Goal: Find specific page/section: Find specific page/section

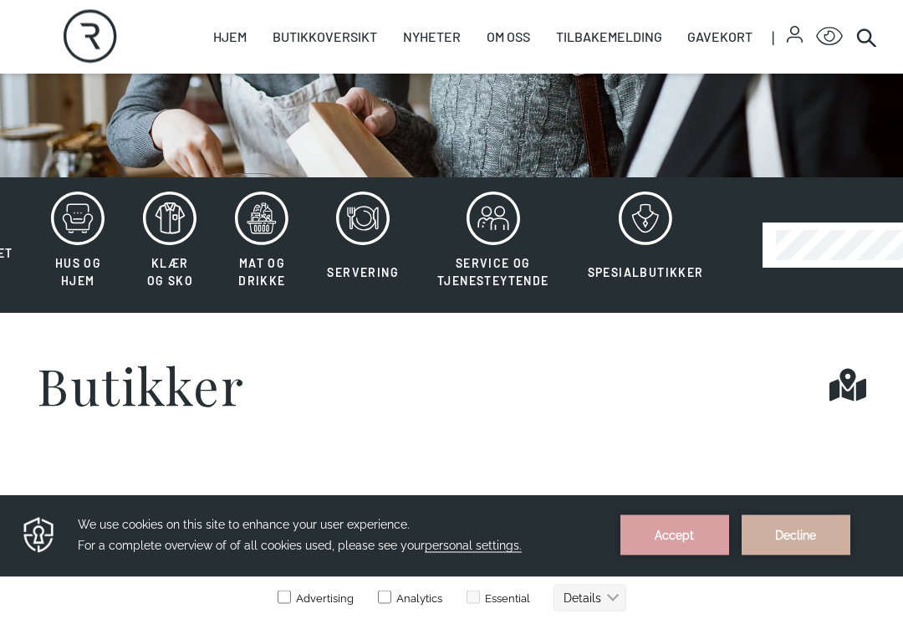
scroll to position [258, 2]
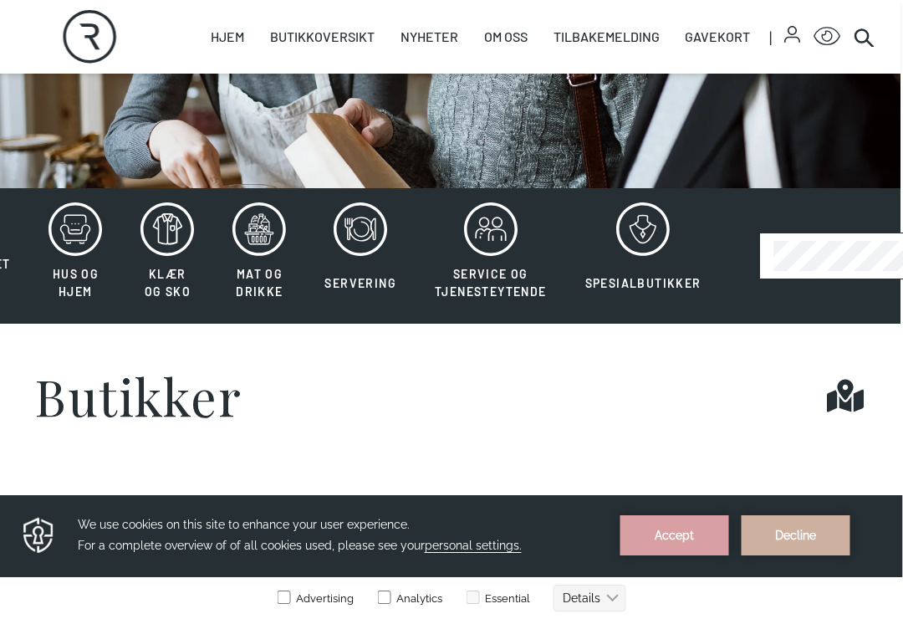
click at [158, 242] on icon at bounding box center [168, 229] width 54 height 54
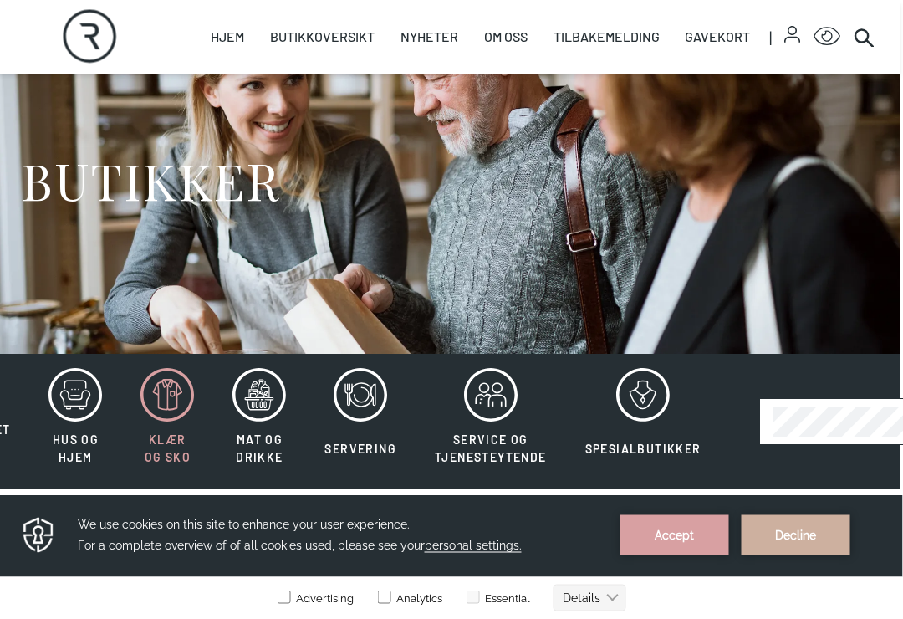
scroll to position [103, 2]
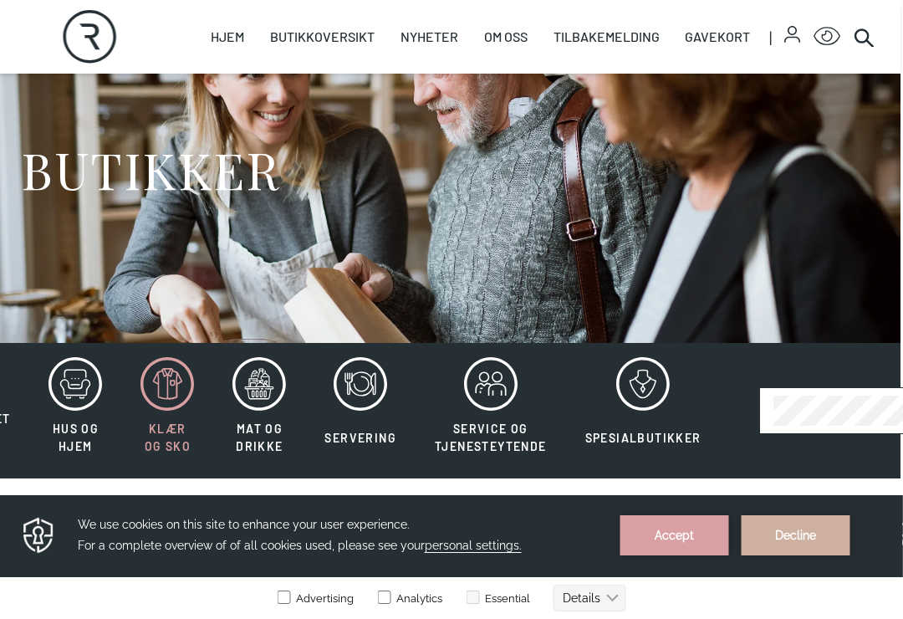
click at [489, 390] on icon at bounding box center [497, 390] width 17 height 12
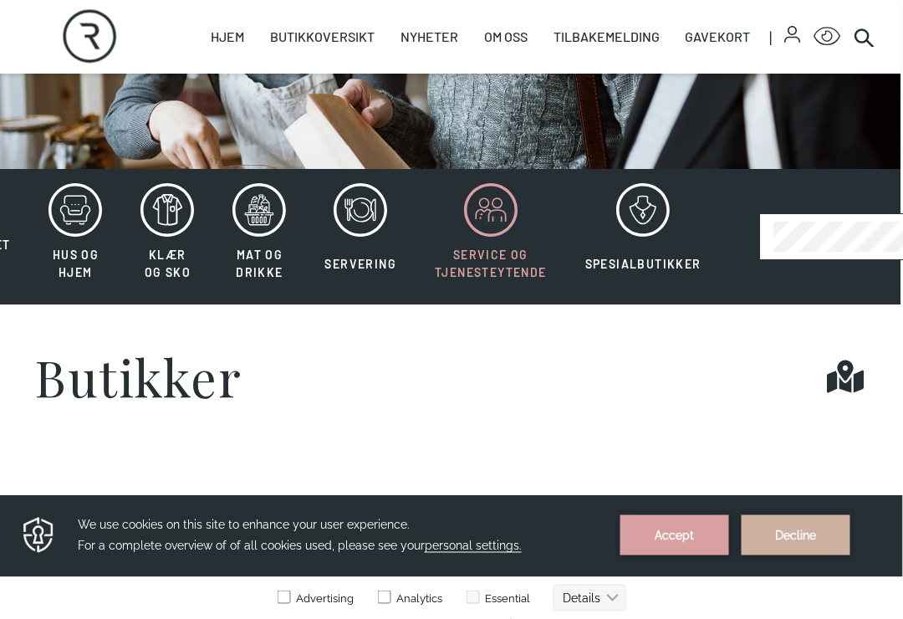
scroll to position [281, 2]
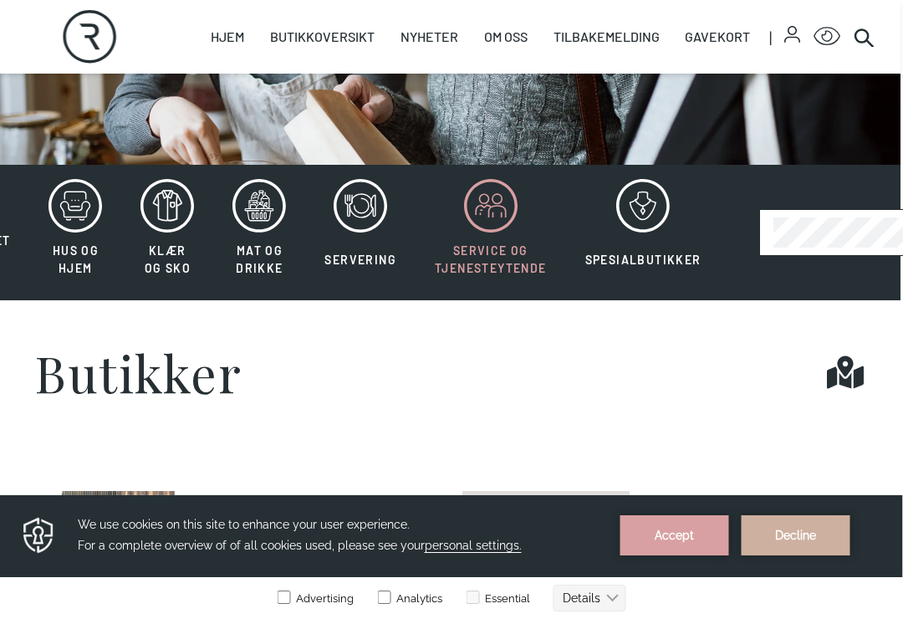
click at [491, 217] on icon at bounding box center [492, 206] width 54 height 54
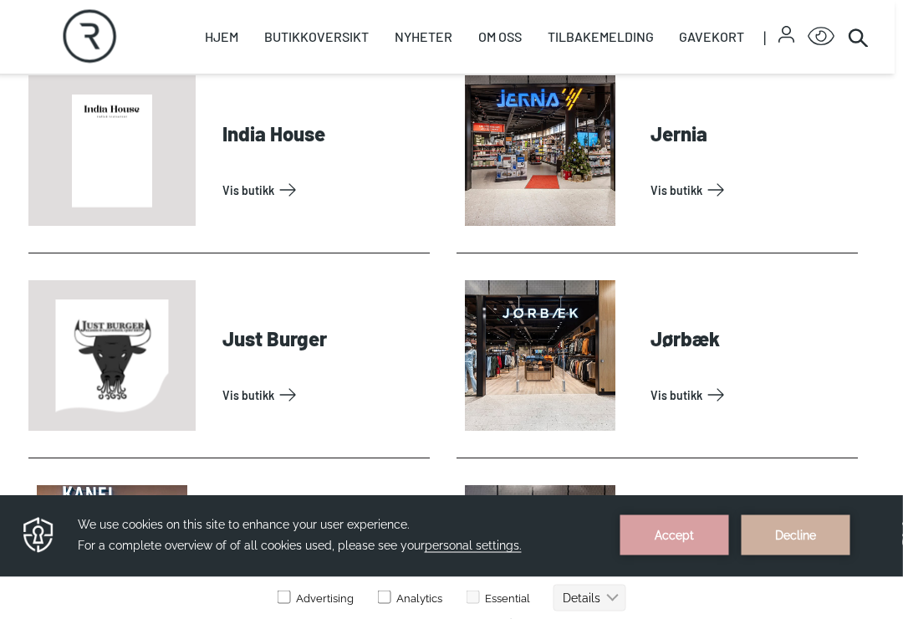
scroll to position [1720, 8]
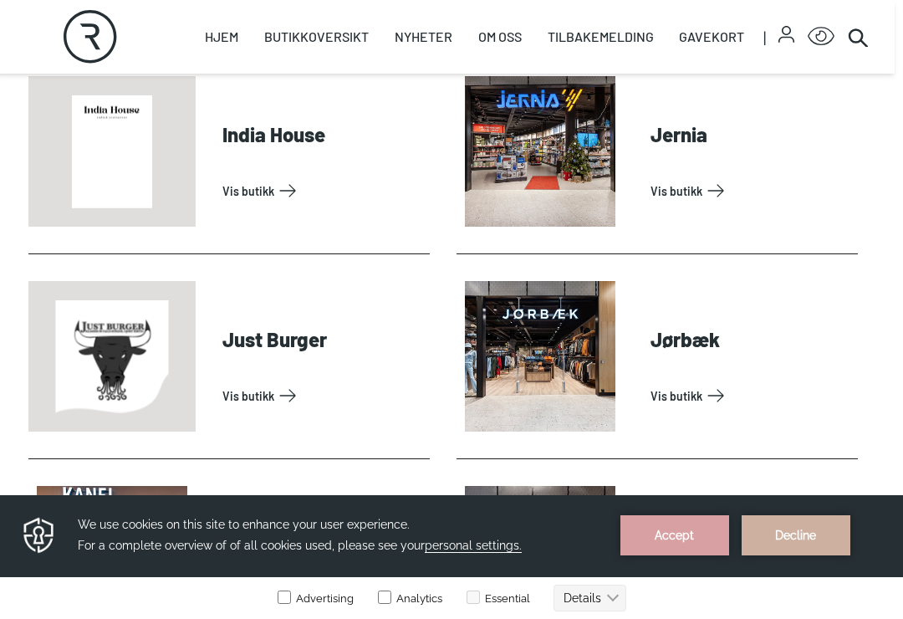
click at [686, 177] on link "Vis butikk" at bounding box center [751, 190] width 201 height 27
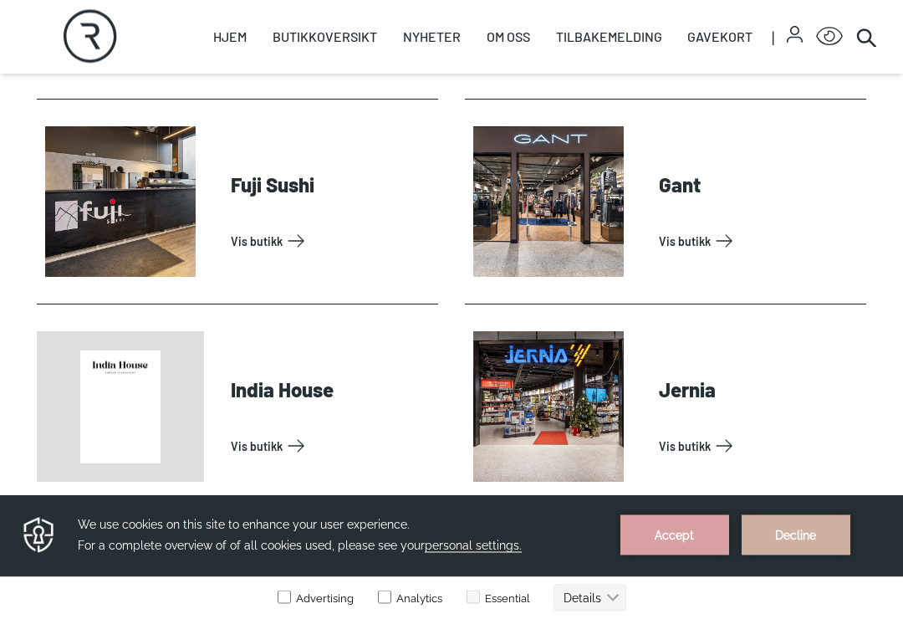
scroll to position [1460, 0]
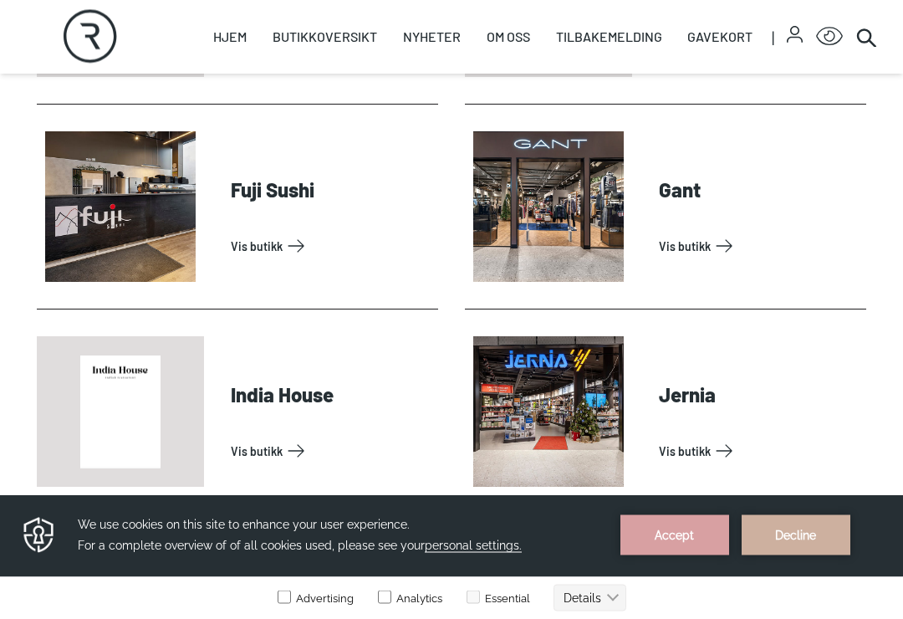
click at [879, 27] on div "Hjem Butikkoversikt Butikker Servering Helse Oversiktskart Nyheter Nyheter Arra…" at bounding box center [451, 37] width 903 height 74
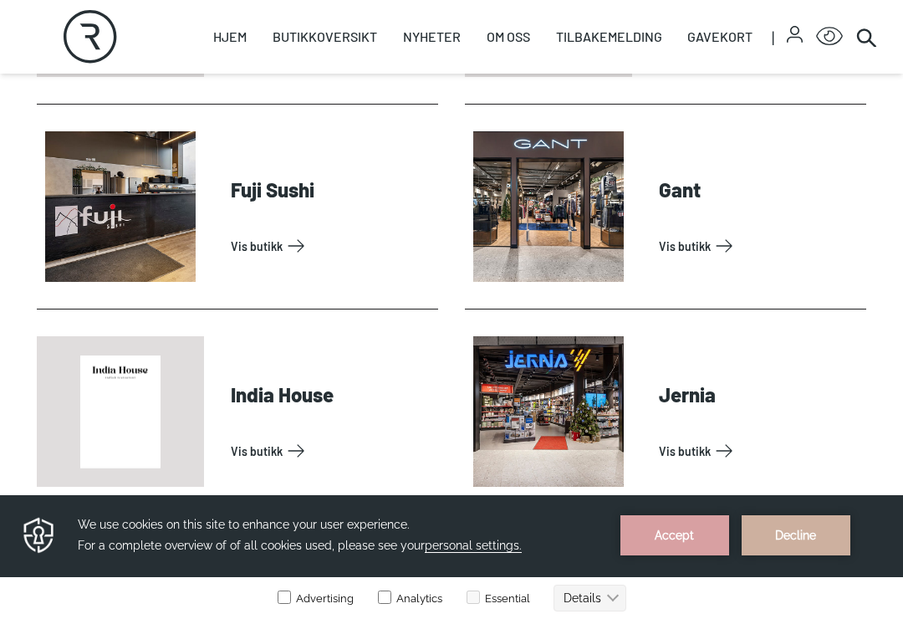
click at [864, 42] on circle at bounding box center [864, 35] width 13 height 13
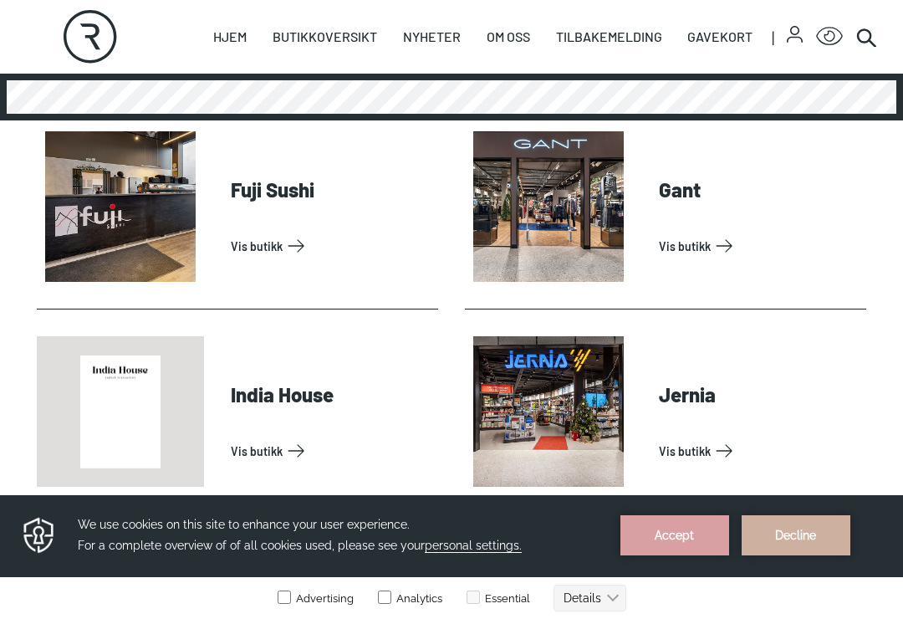
scroll to position [1460, 0]
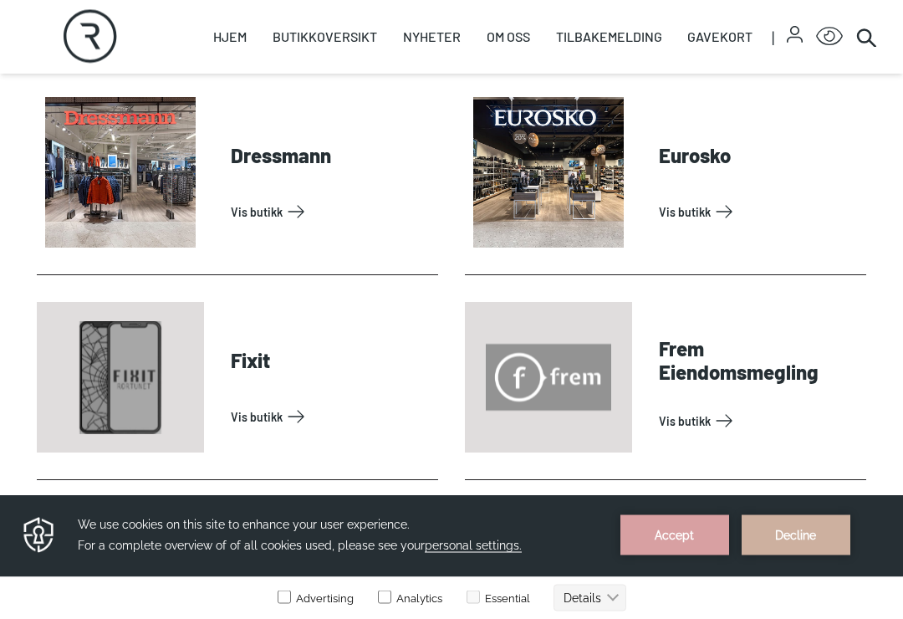
scroll to position [1086, 0]
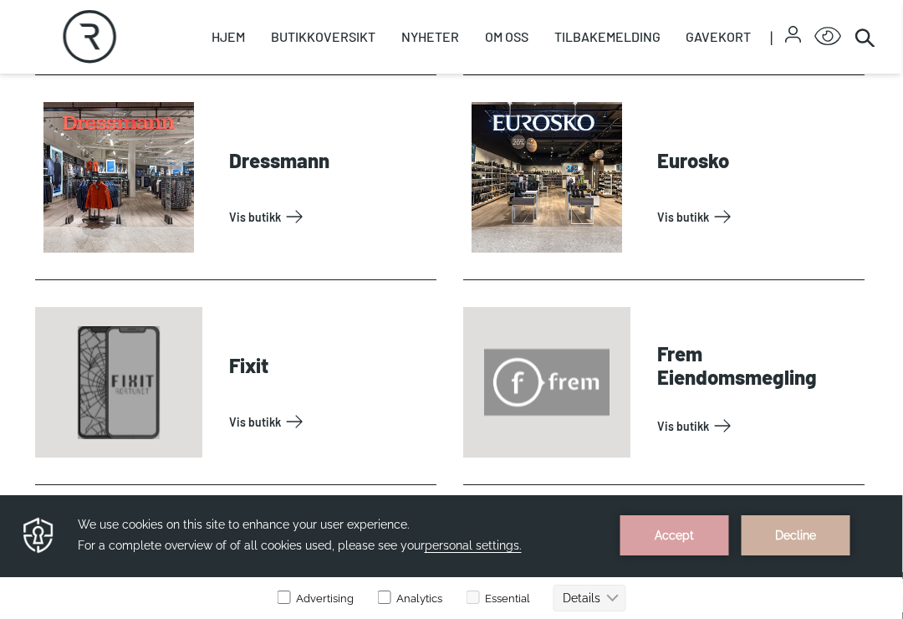
click at [658, 412] on link "Vis butikk" at bounding box center [758, 425] width 201 height 27
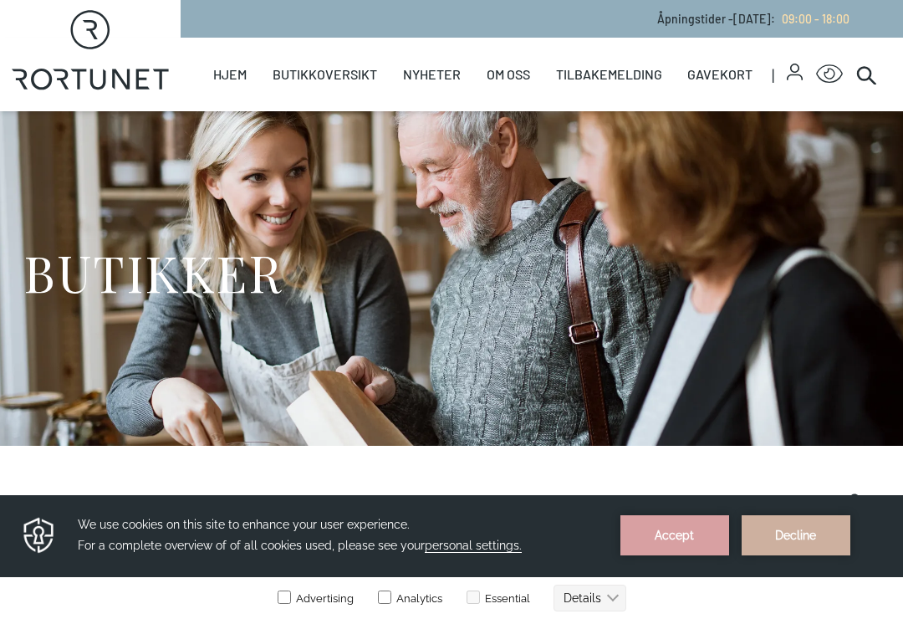
click at [874, 77] on icon at bounding box center [866, 74] width 20 height 20
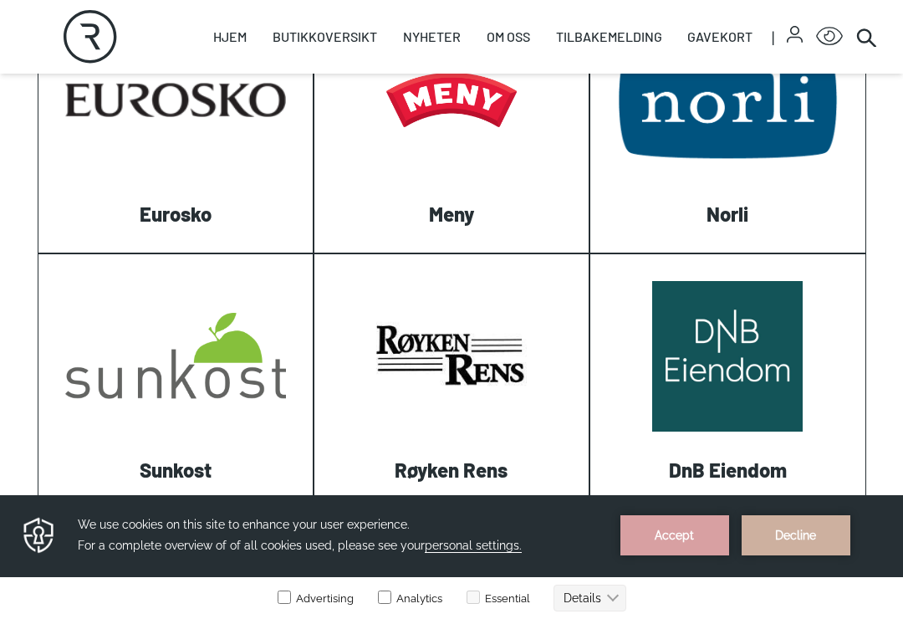
scroll to position [787, 0]
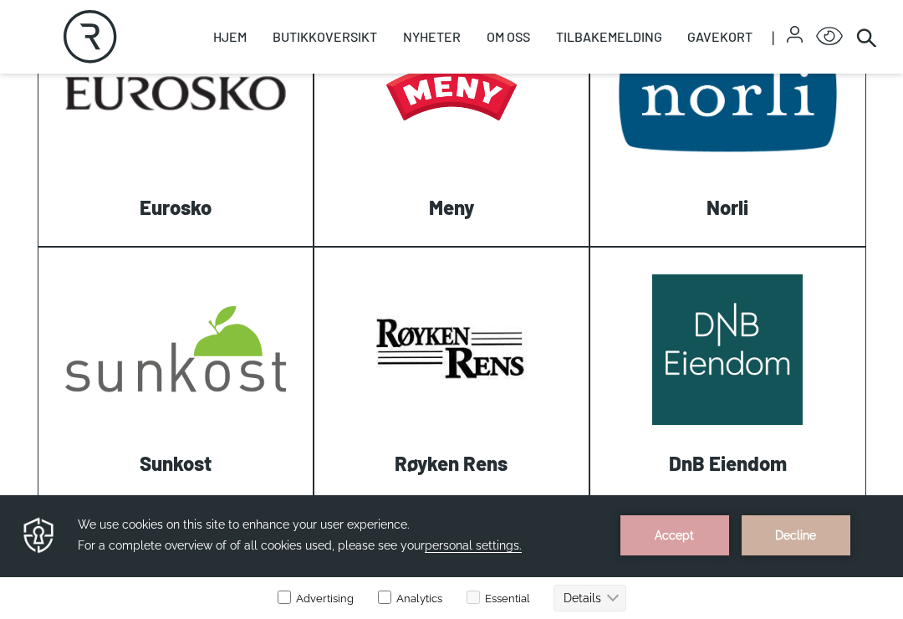
click at [314, 502] on link "Visit: Røyken Rens" at bounding box center [314, 502] width 0 height 0
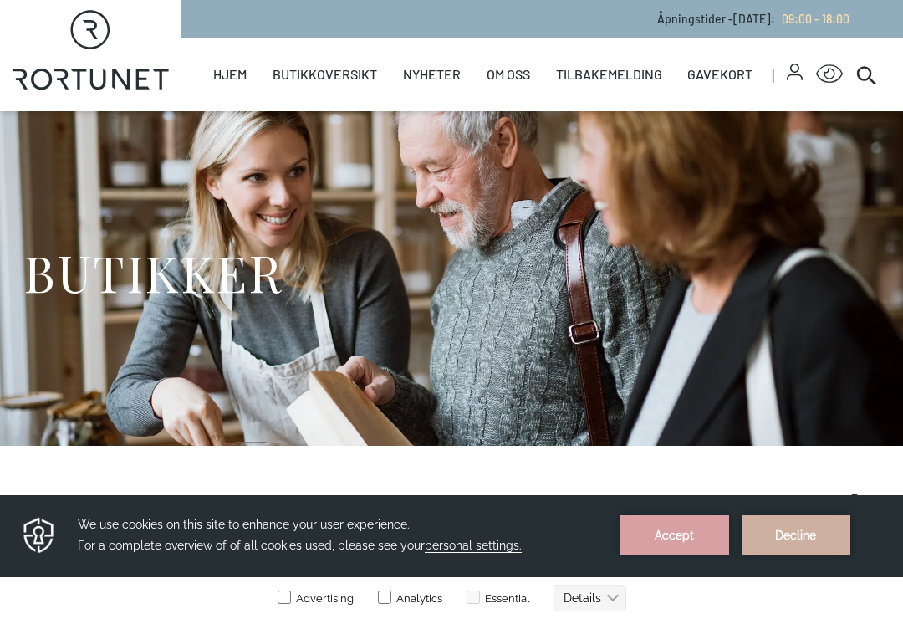
click at [0, 0] on link "Butikker" at bounding box center [0, 0] width 0 height 0
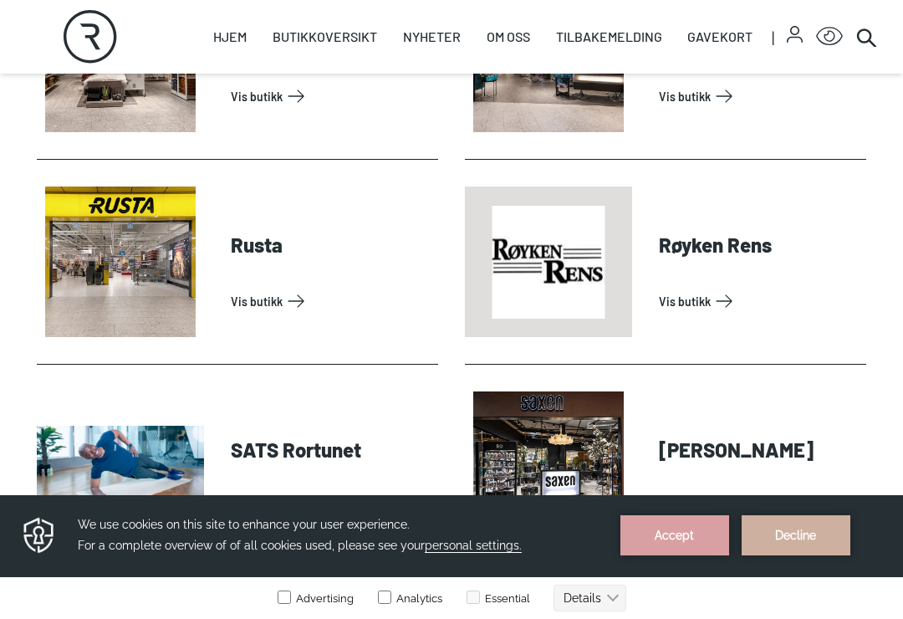
scroll to position [3988, 0]
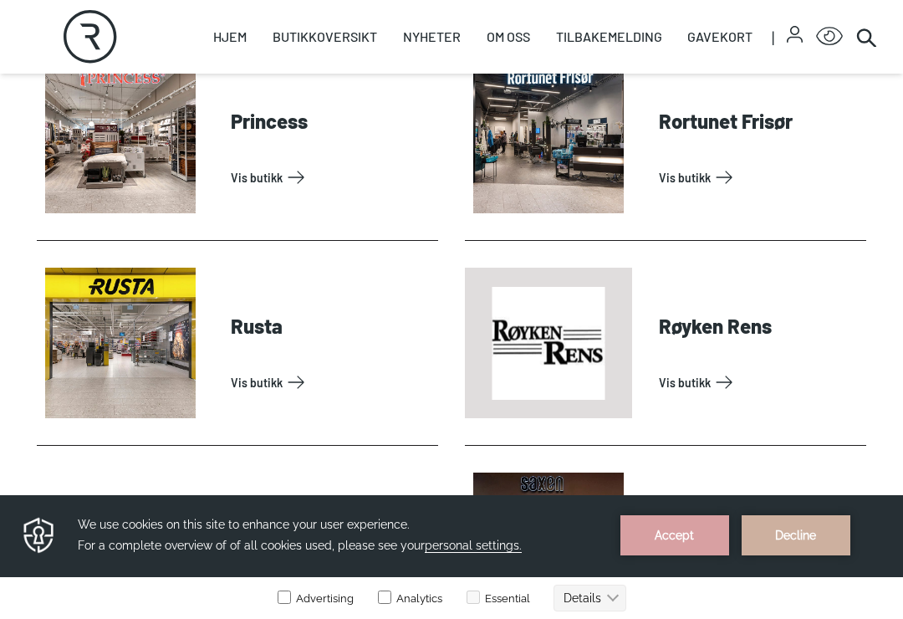
click at [659, 369] on link "Vis butikk" at bounding box center [759, 382] width 201 height 27
